Goal: Find specific page/section: Find specific page/section

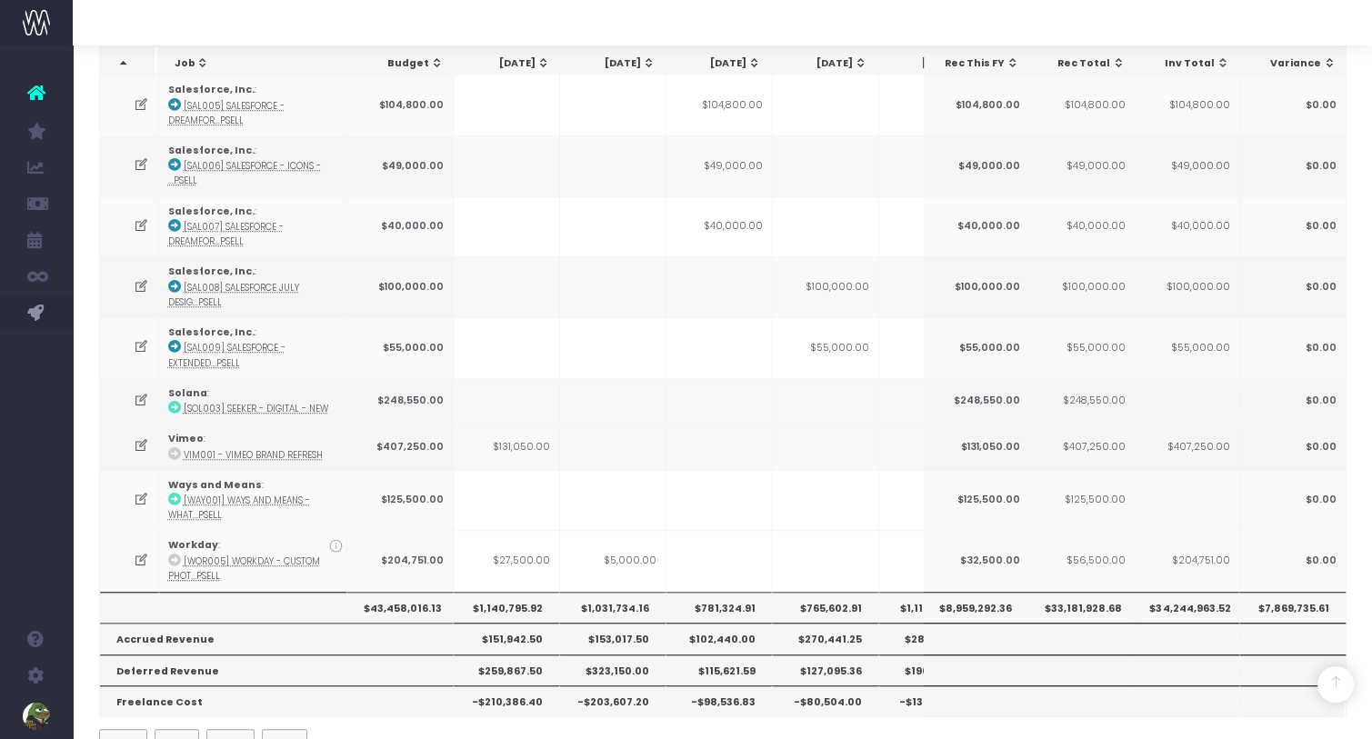
scroll to position [0, 538]
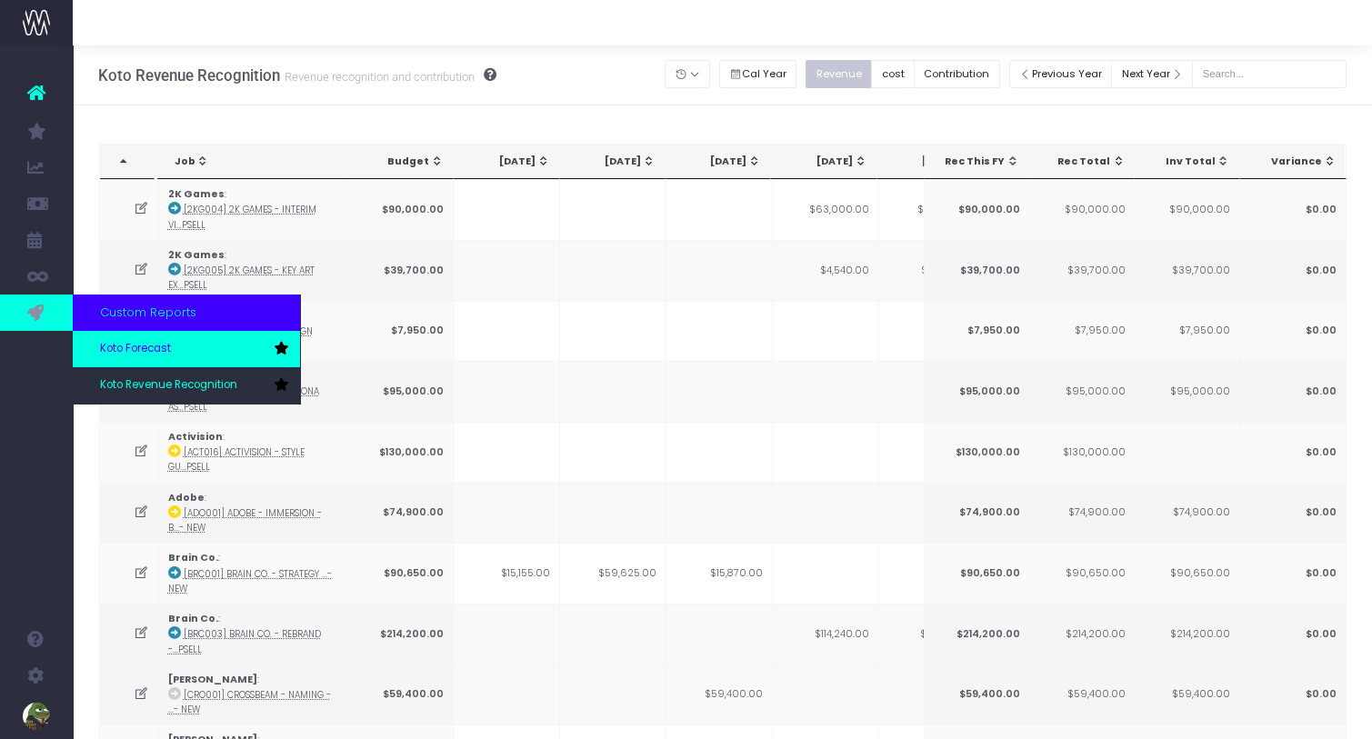
click at [115, 349] on span "Koto Forecast" at bounding box center [135, 349] width 71 height 16
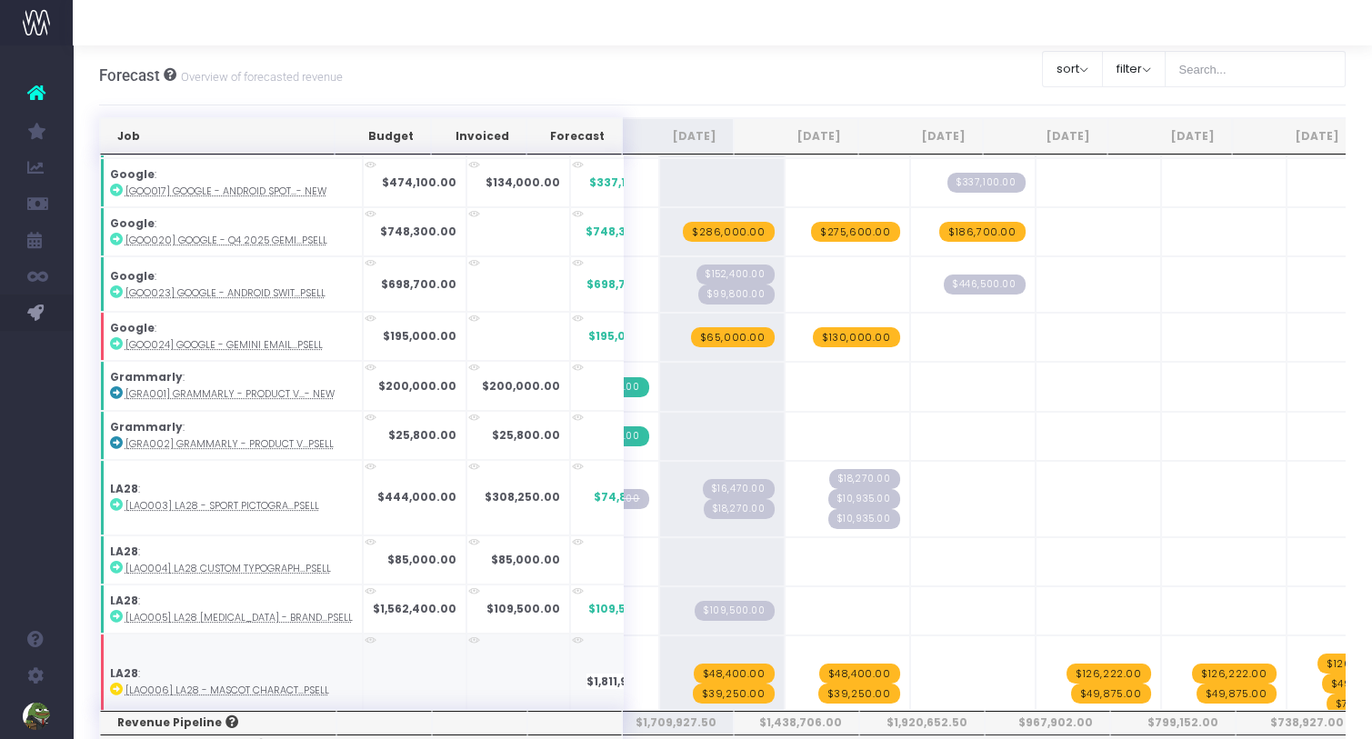
scroll to position [0, 264]
